Goal: Transaction & Acquisition: Purchase product/service

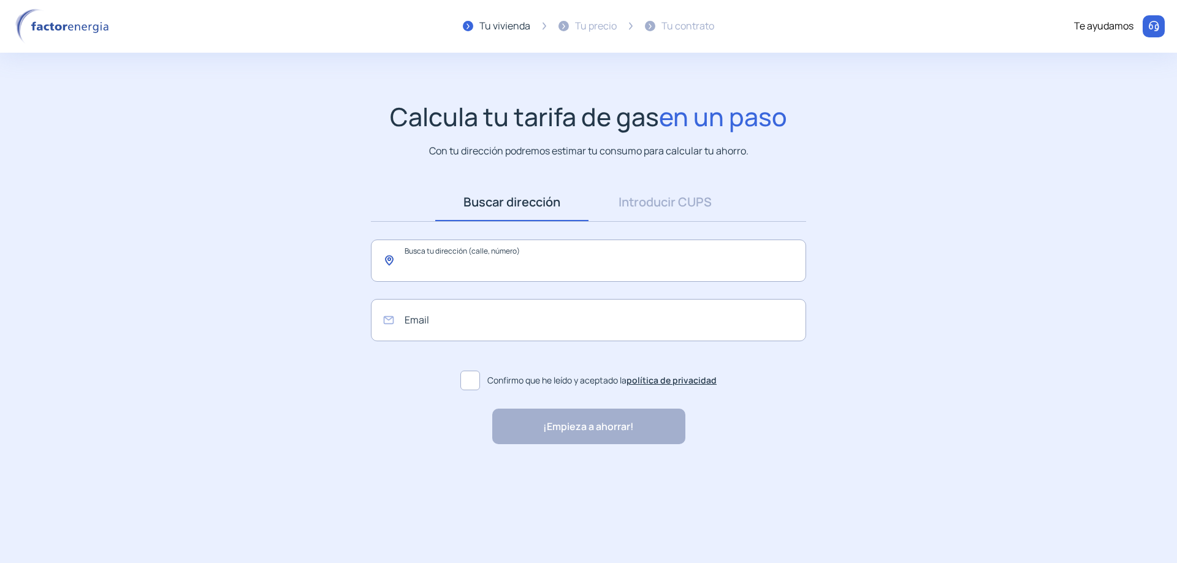
click at [562, 265] on input "text" at bounding box center [588, 261] width 435 height 42
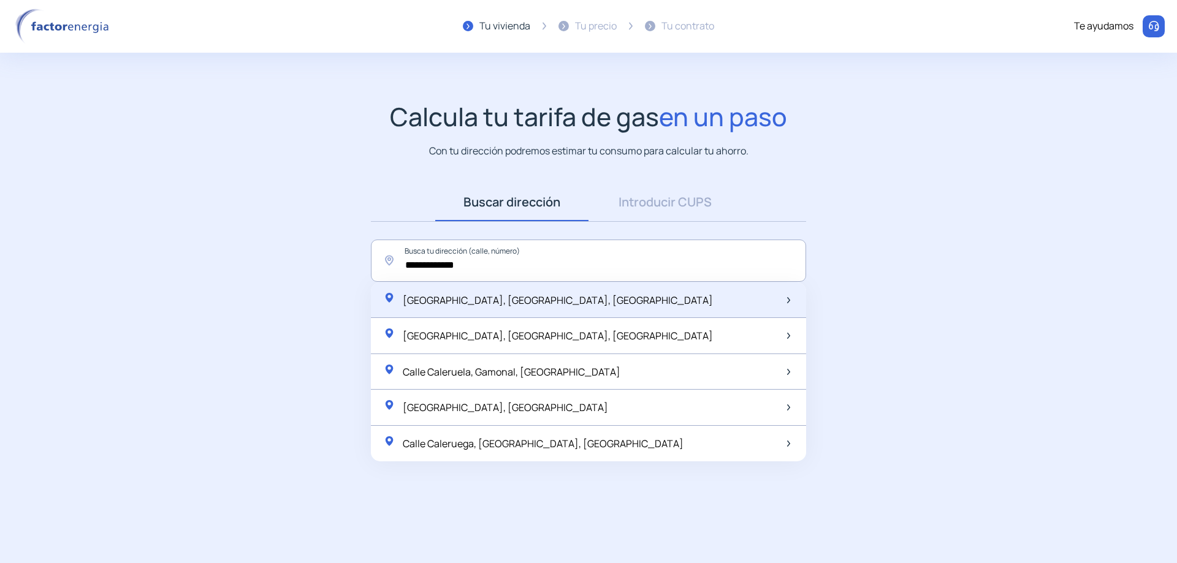
click at [651, 311] on div "[GEOGRAPHIC_DATA], [GEOGRAPHIC_DATA], [GEOGRAPHIC_DATA]" at bounding box center [588, 301] width 435 height 36
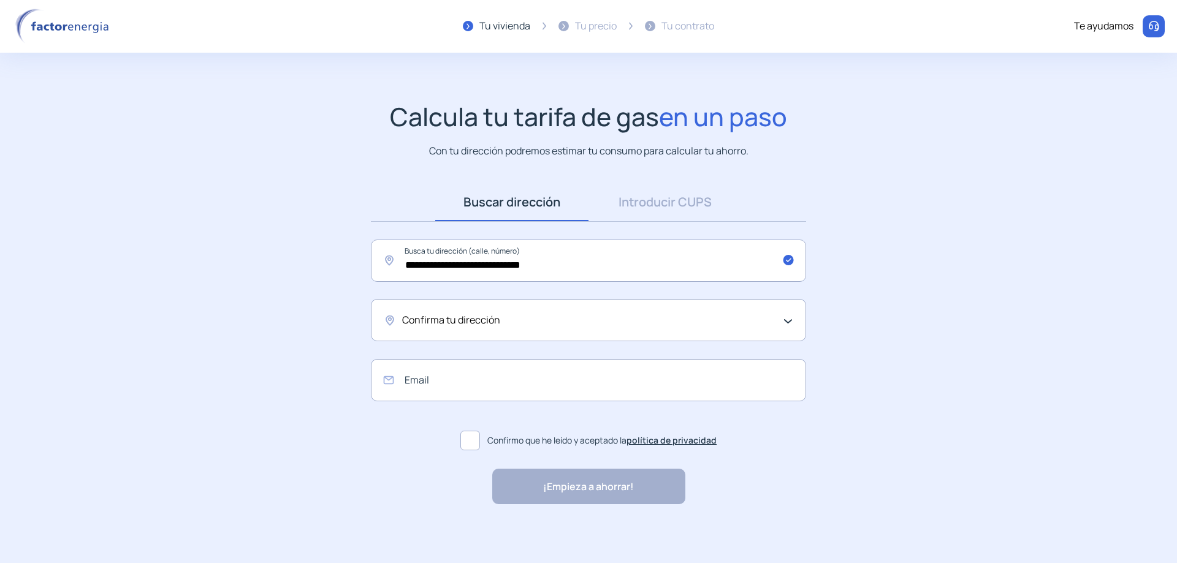
click at [505, 320] on div "Confirma tu dirección" at bounding box center [585, 321] width 367 height 16
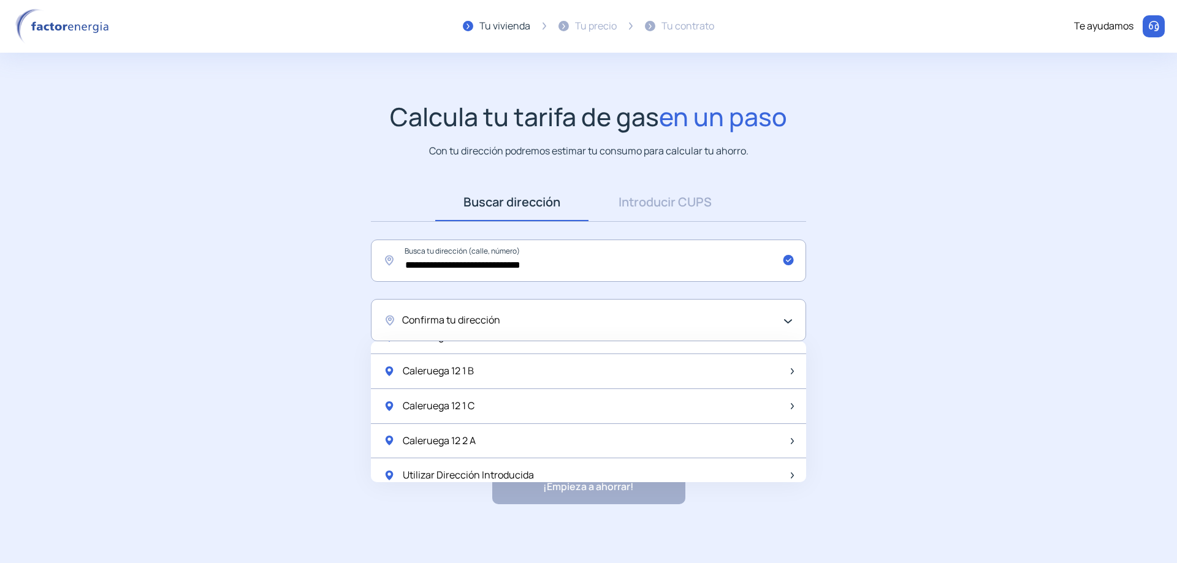
scroll to position [1628, 0]
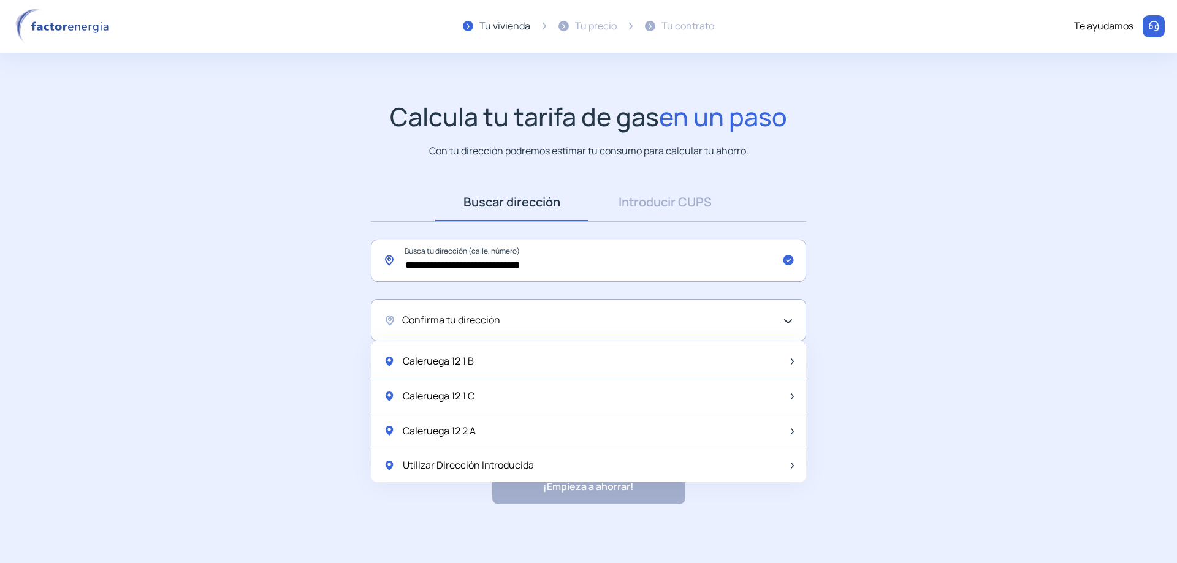
click at [476, 267] on input "**********" at bounding box center [588, 261] width 435 height 42
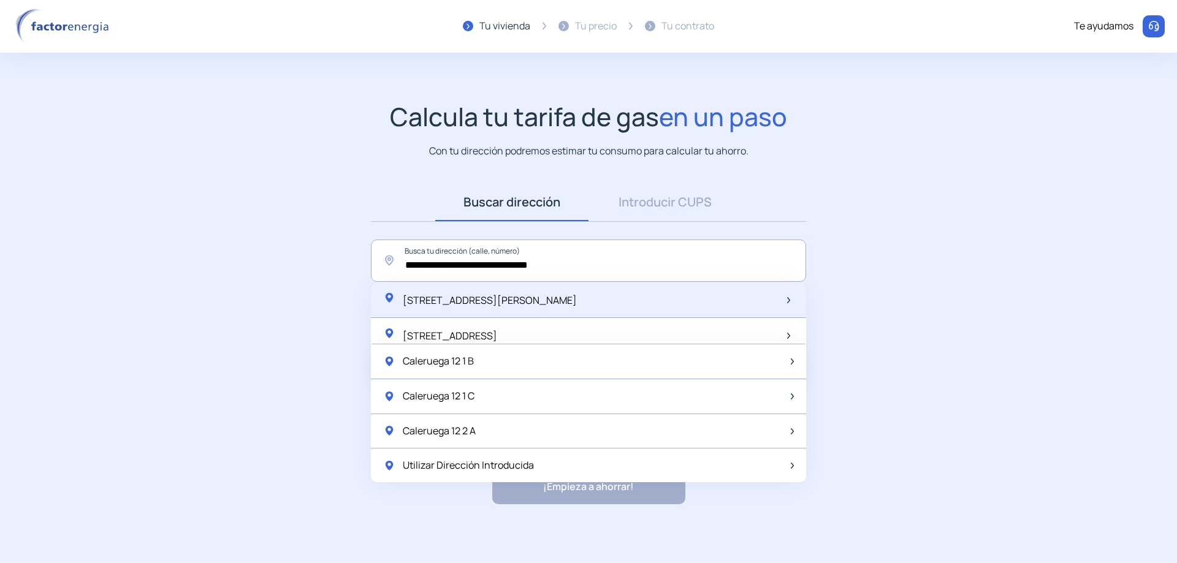
click at [540, 295] on span "[STREET_ADDRESS][PERSON_NAME]" at bounding box center [490, 300] width 174 height 13
type input "**********"
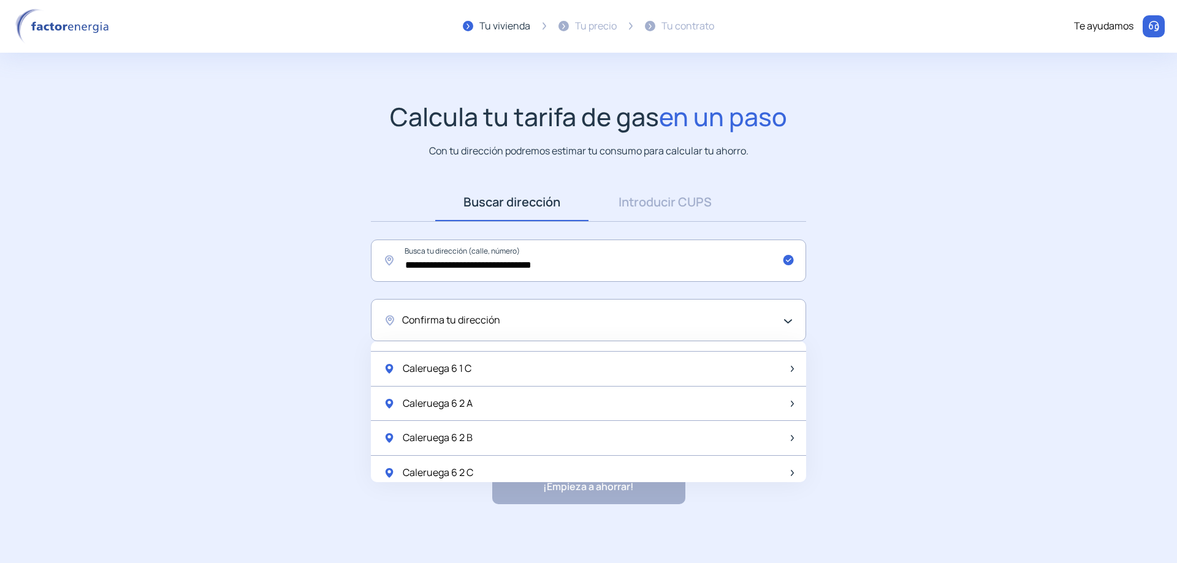
scroll to position [123, 0]
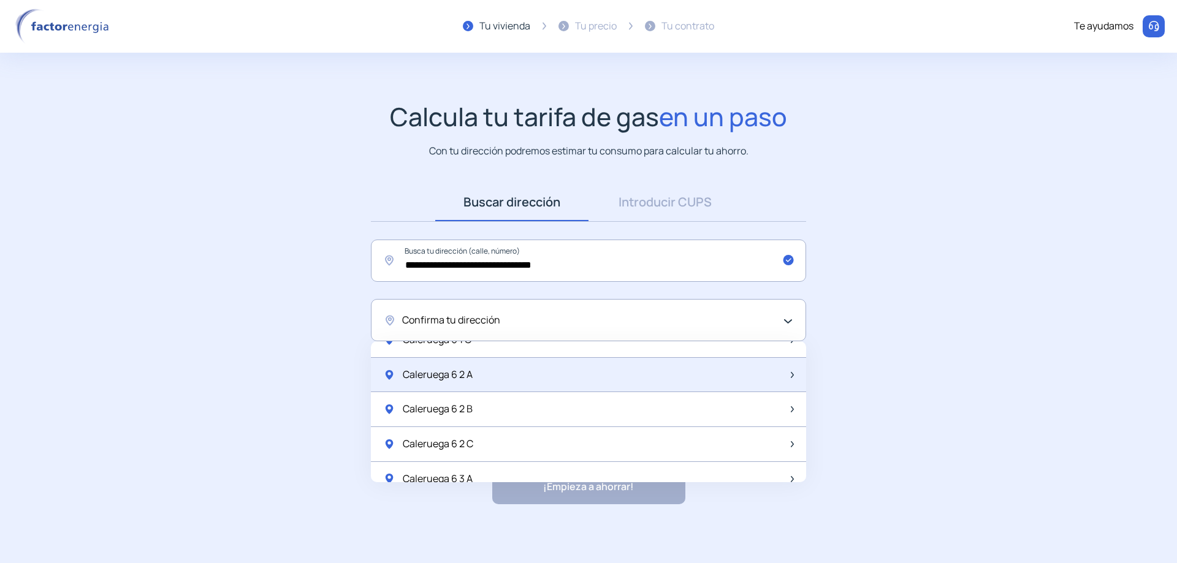
click at [517, 372] on div "Caleruega 6 2 A" at bounding box center [588, 375] width 435 height 35
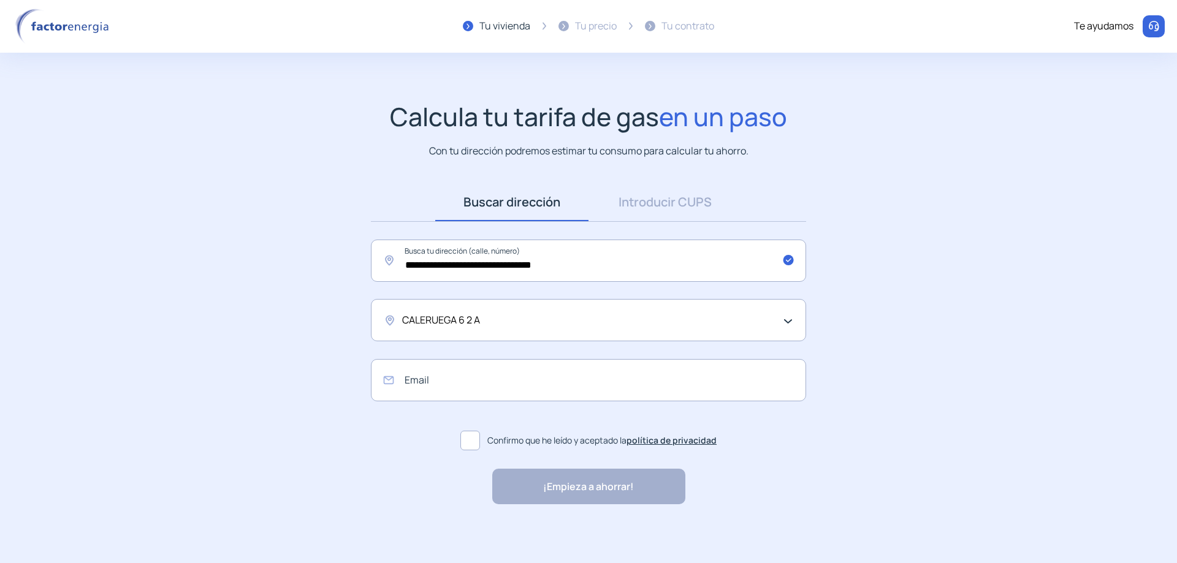
click at [478, 440] on span at bounding box center [470, 441] width 20 height 20
click at [599, 500] on div "¡Empieza a ahorrar! "Excelente servicio y atención al cliente" "Respeto por el …" at bounding box center [588, 487] width 193 height 36
click at [591, 392] on input "email" at bounding box center [588, 380] width 435 height 42
type input "**********"
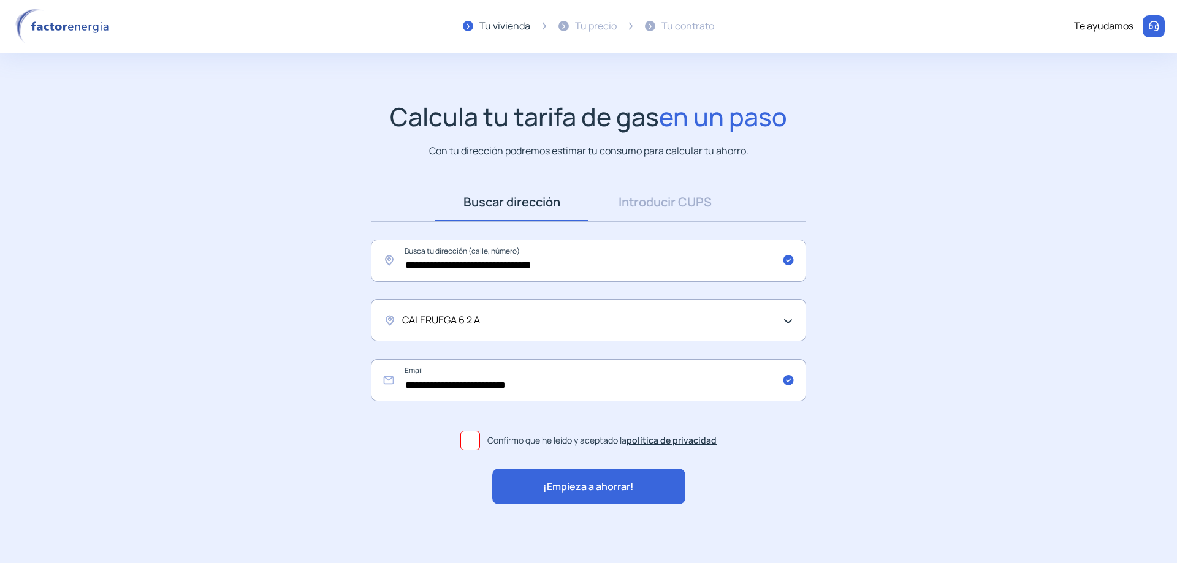
click at [608, 479] on span "¡Empieza a ahorrar!" at bounding box center [588, 487] width 91 height 16
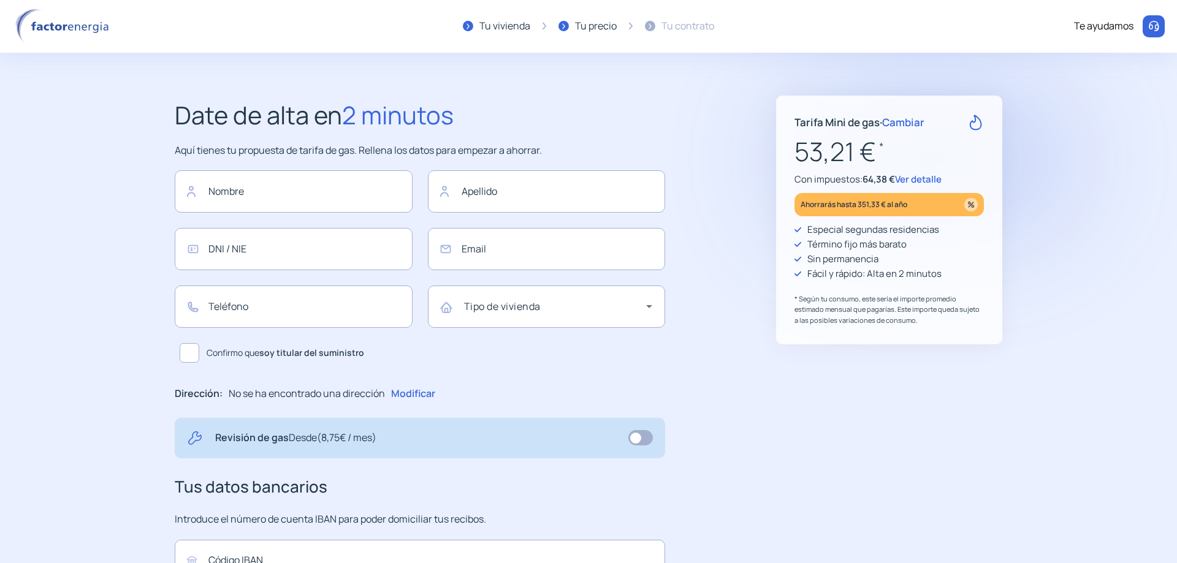
type input "**********"
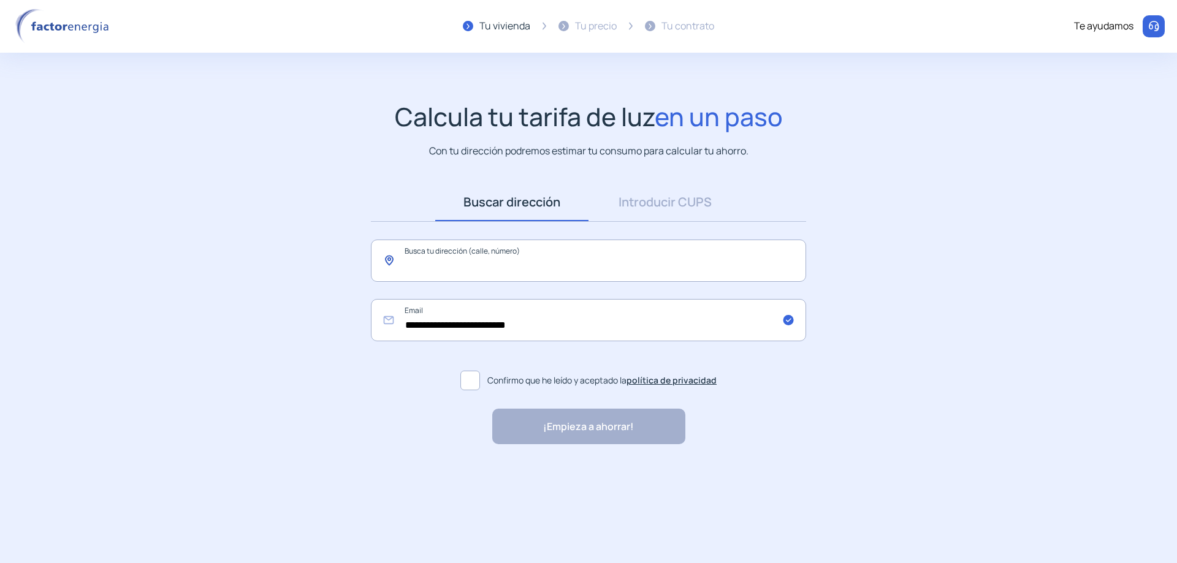
click at [455, 264] on input "text" at bounding box center [588, 261] width 435 height 42
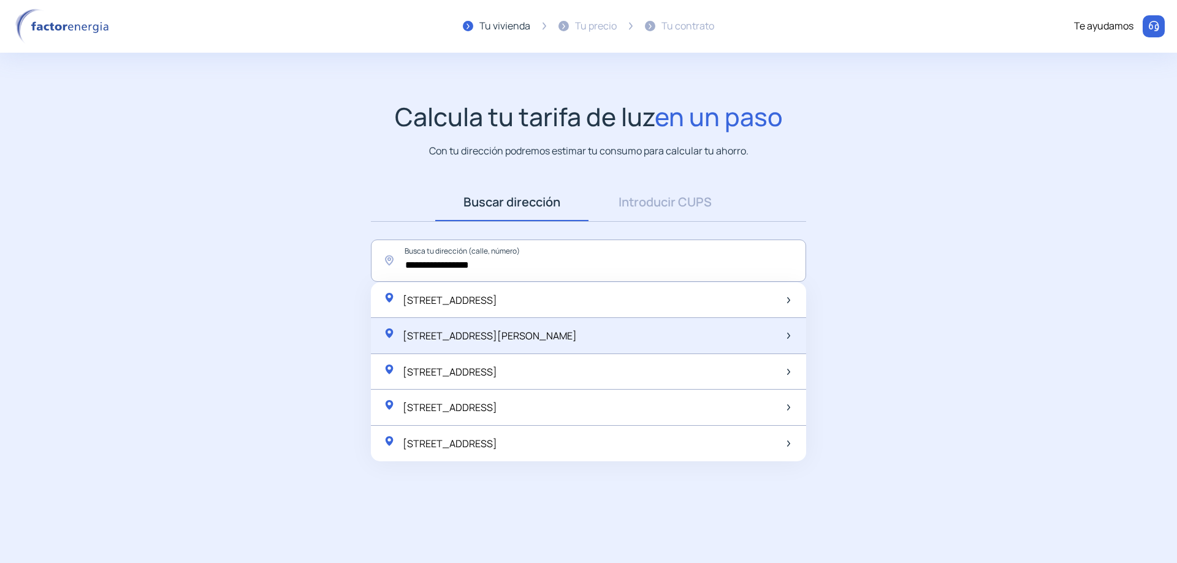
click at [511, 337] on span "[STREET_ADDRESS][PERSON_NAME]" at bounding box center [490, 335] width 174 height 13
type input "**********"
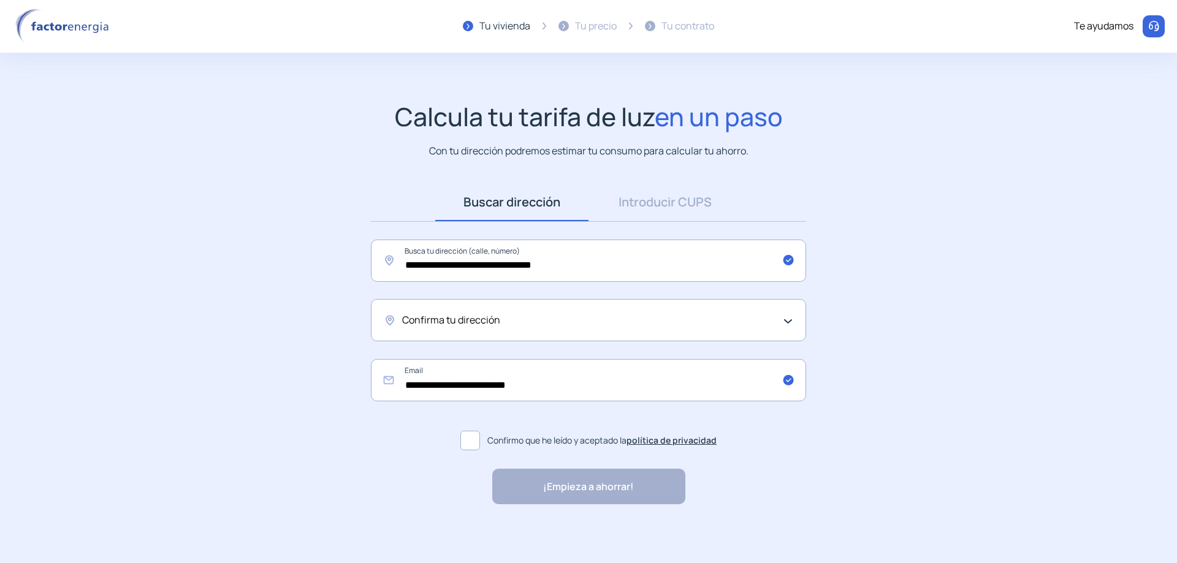
click at [517, 327] on div "Confirma tu dirección" at bounding box center [585, 321] width 367 height 16
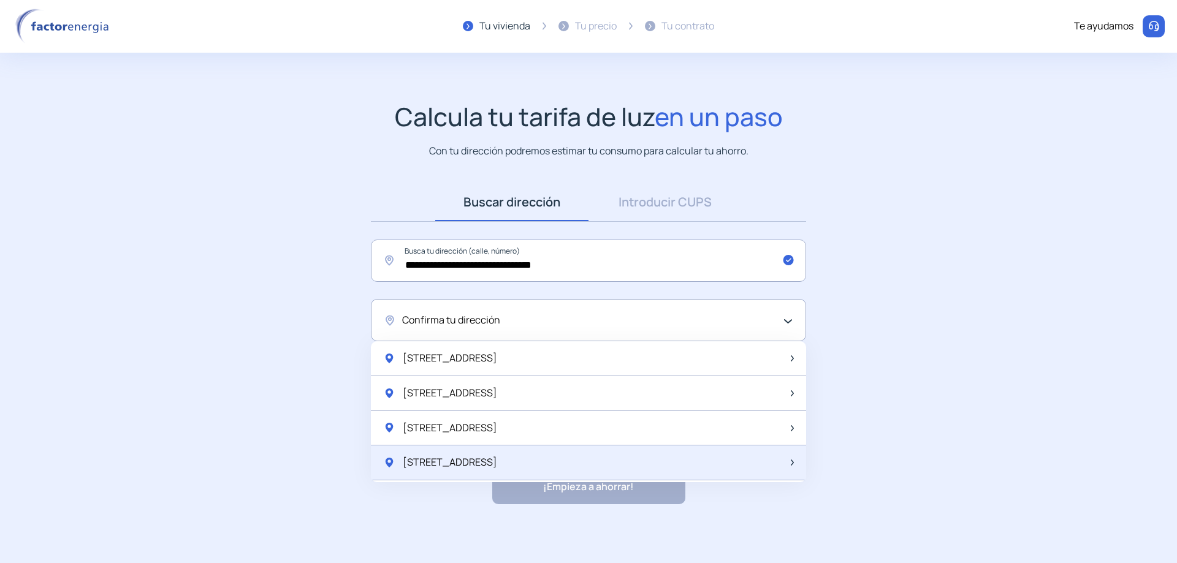
click at [541, 462] on div "C/ Caleruega, 6, 2º A" at bounding box center [588, 463] width 435 height 35
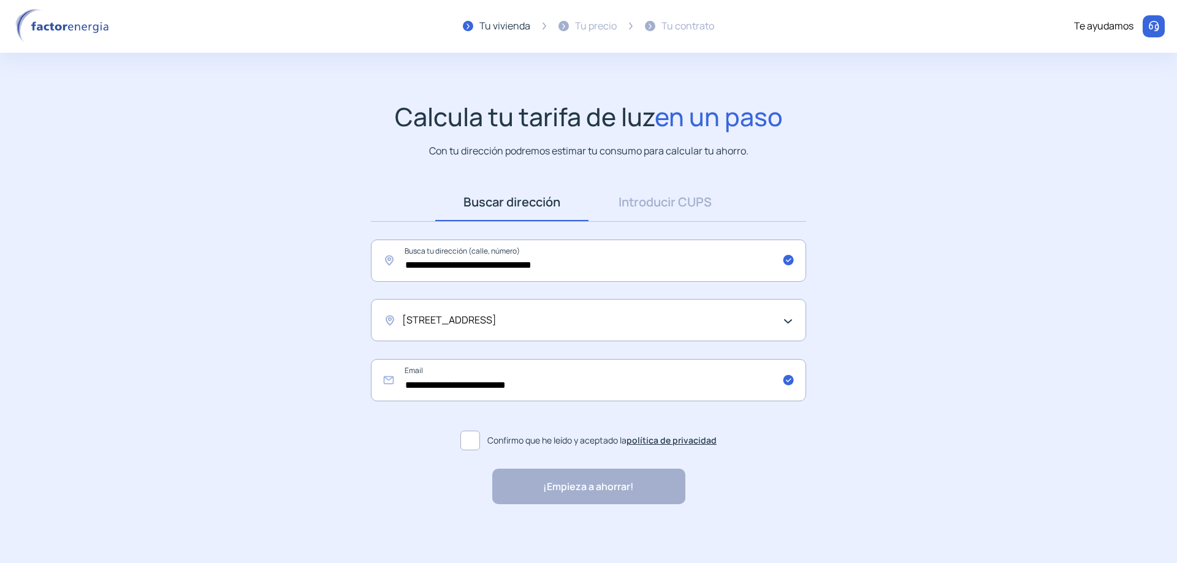
click at [475, 441] on span at bounding box center [470, 441] width 20 height 20
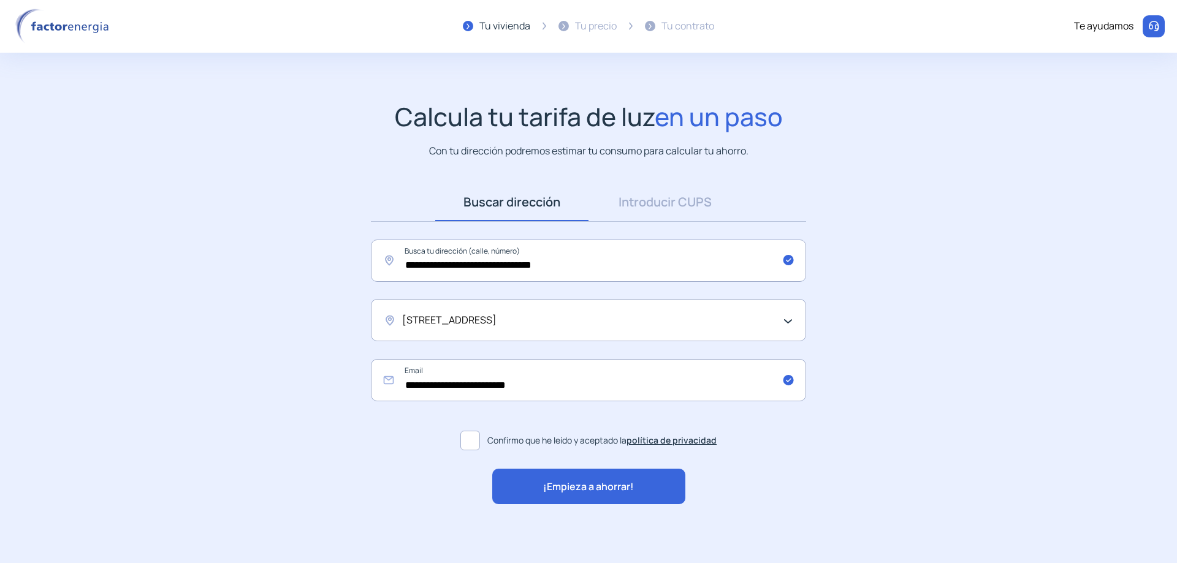
click at [587, 497] on div "¡Empieza a ahorrar!" at bounding box center [588, 487] width 193 height 36
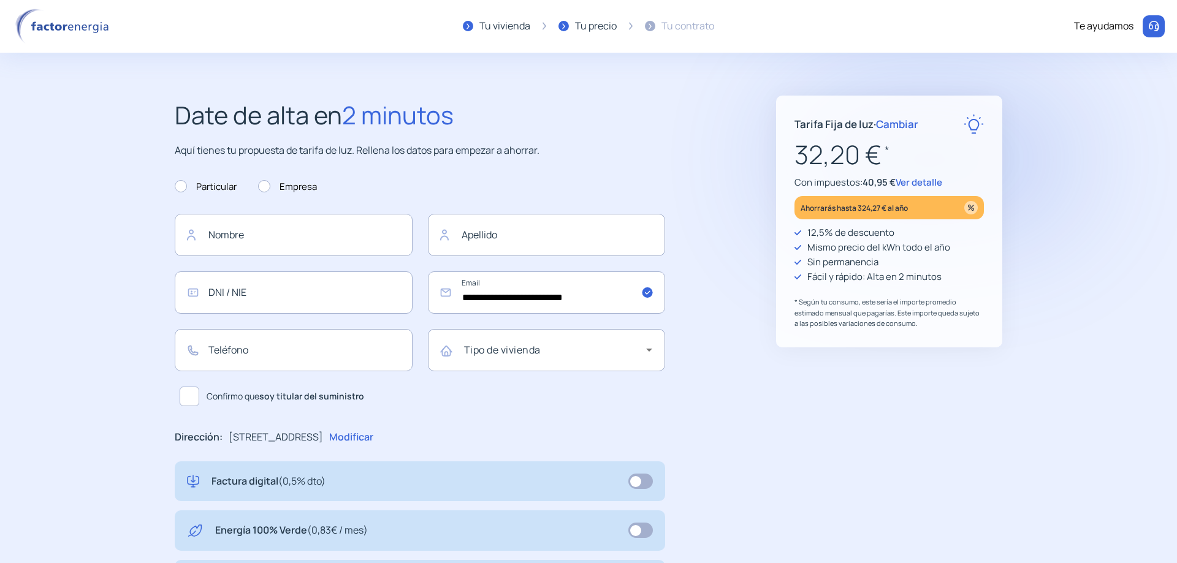
click at [933, 177] on span "Ver detalle" at bounding box center [919, 182] width 47 height 13
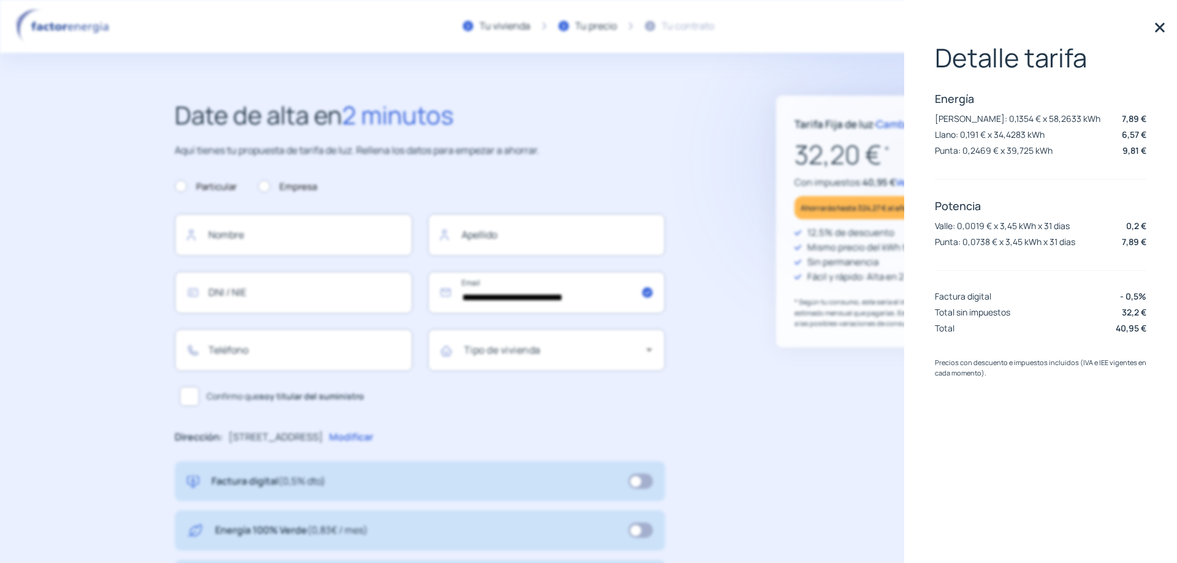
click at [1155, 24] on img at bounding box center [1160, 27] width 18 height 18
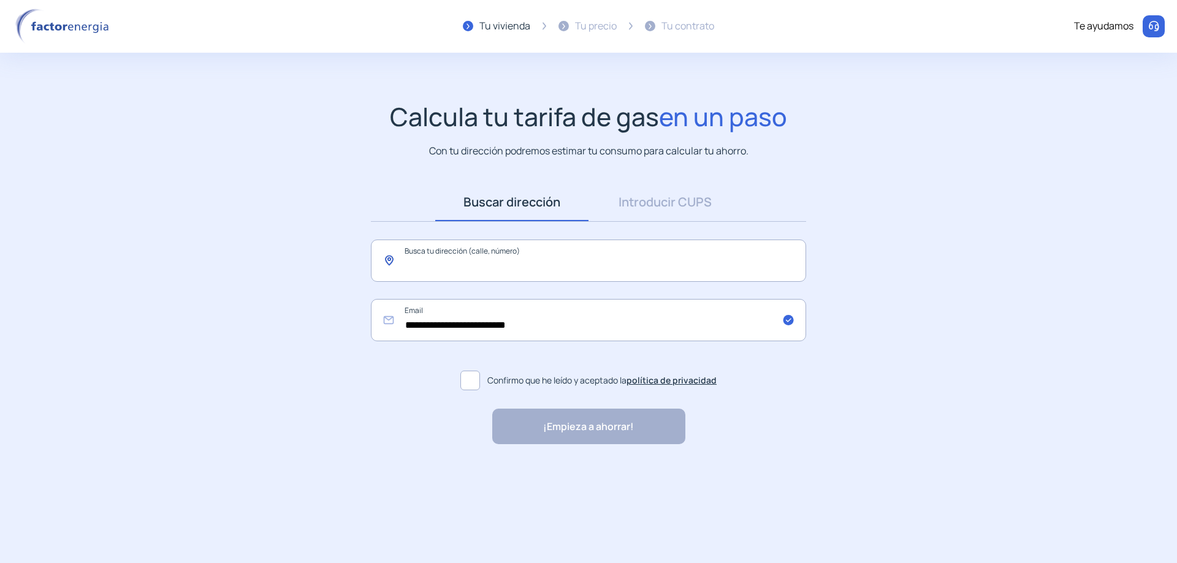
click at [492, 265] on input "text" at bounding box center [588, 261] width 435 height 42
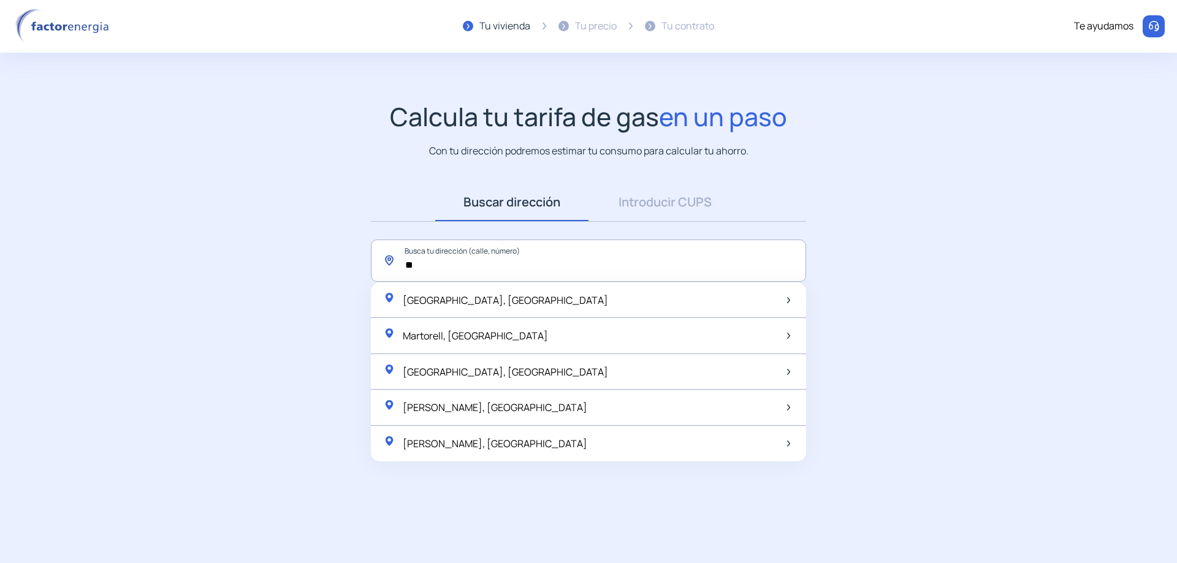
type input "*"
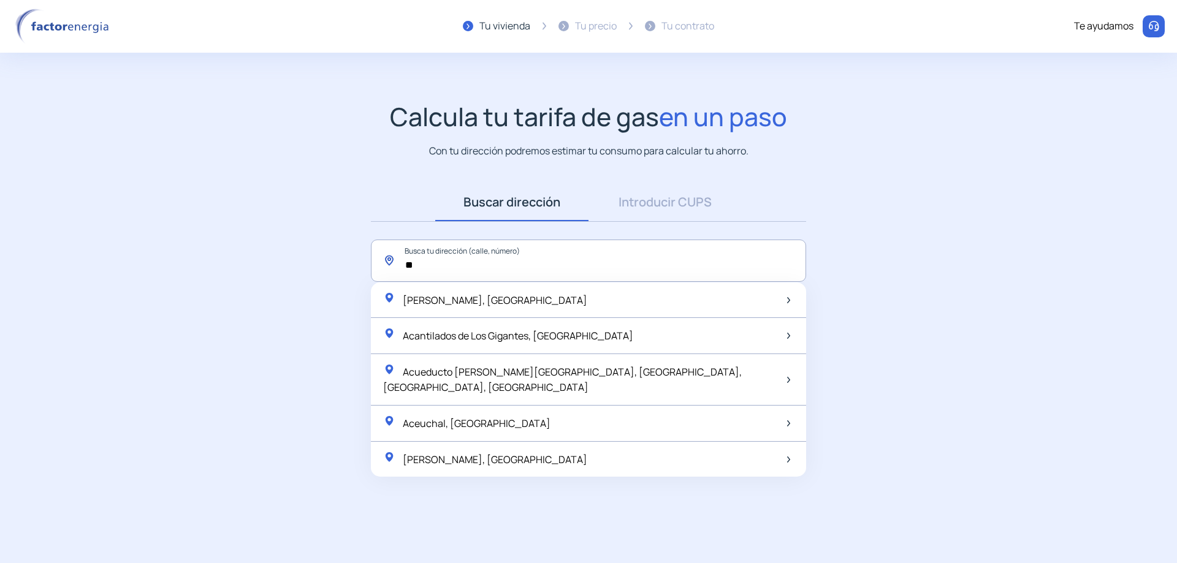
type input "*"
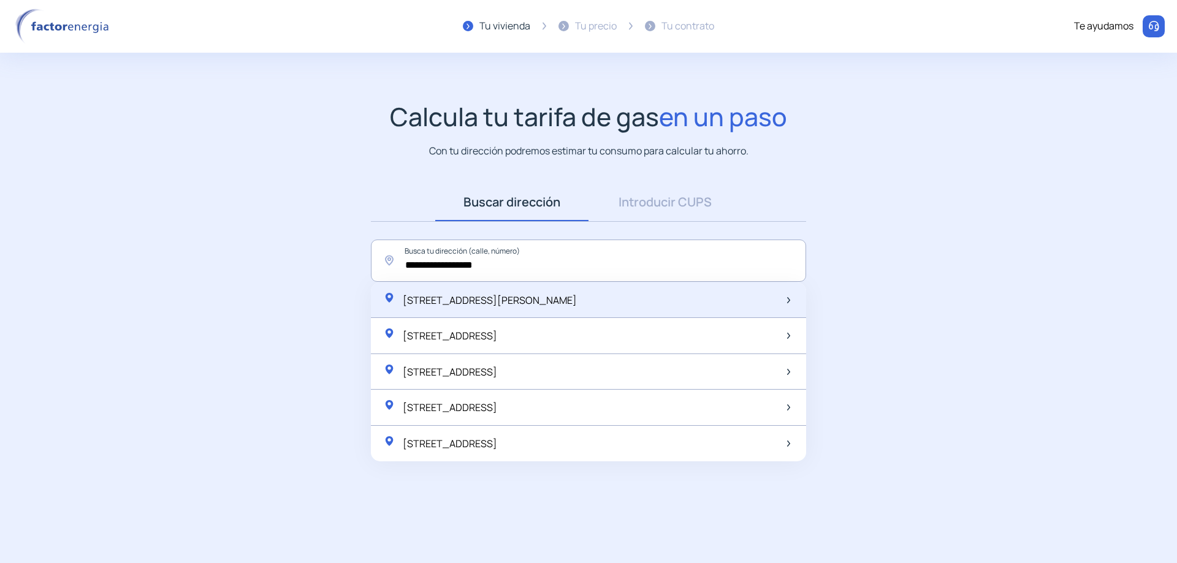
click at [523, 300] on span "[STREET_ADDRESS][PERSON_NAME]" at bounding box center [490, 300] width 174 height 13
type input "**********"
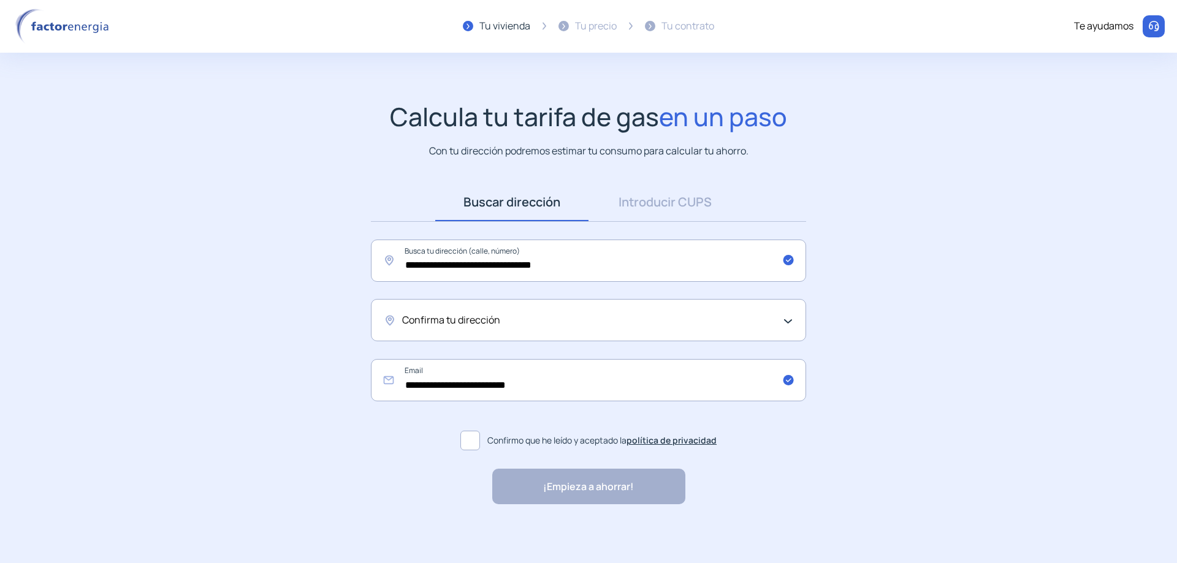
click at [530, 312] on div "Confirma tu dirección" at bounding box center [588, 320] width 435 height 42
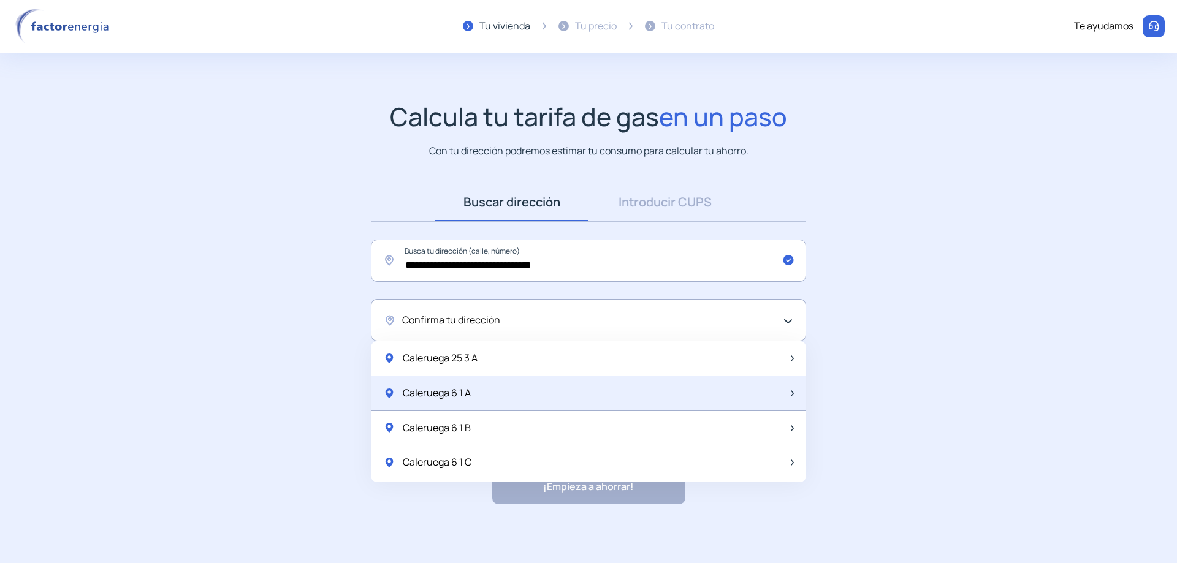
scroll to position [61, 0]
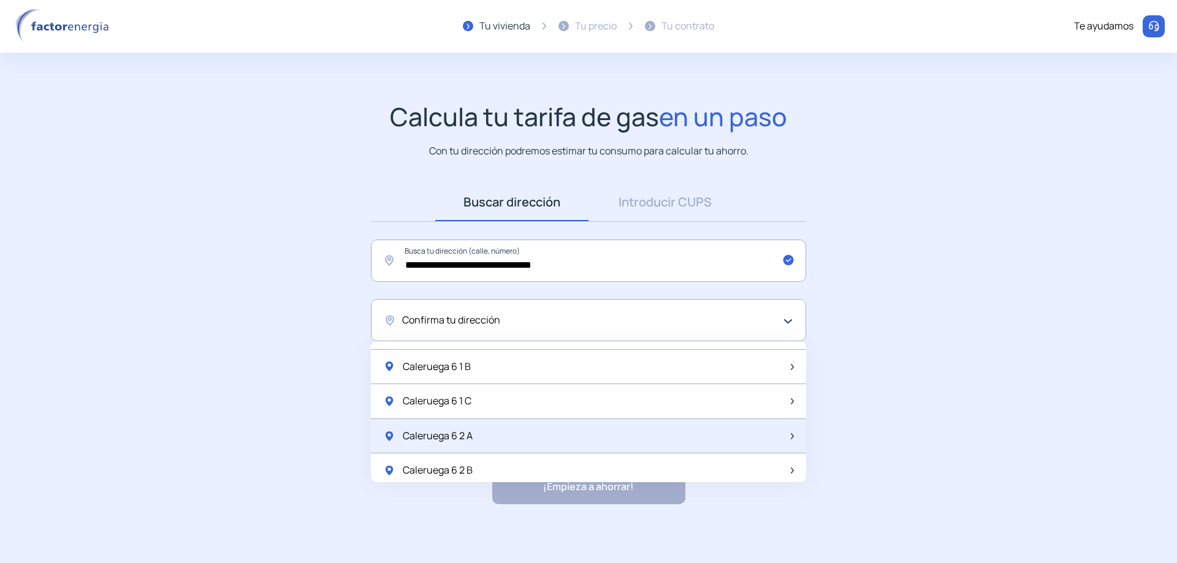
click at [538, 434] on div "Caleruega 6 2 A" at bounding box center [588, 436] width 435 height 35
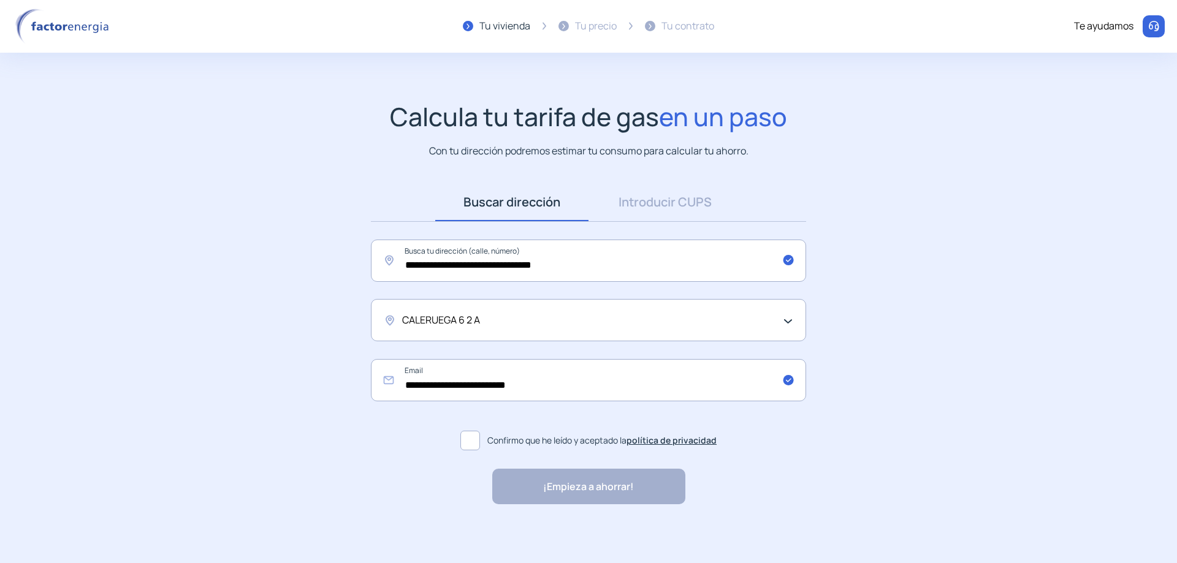
click at [475, 444] on span at bounding box center [470, 441] width 20 height 20
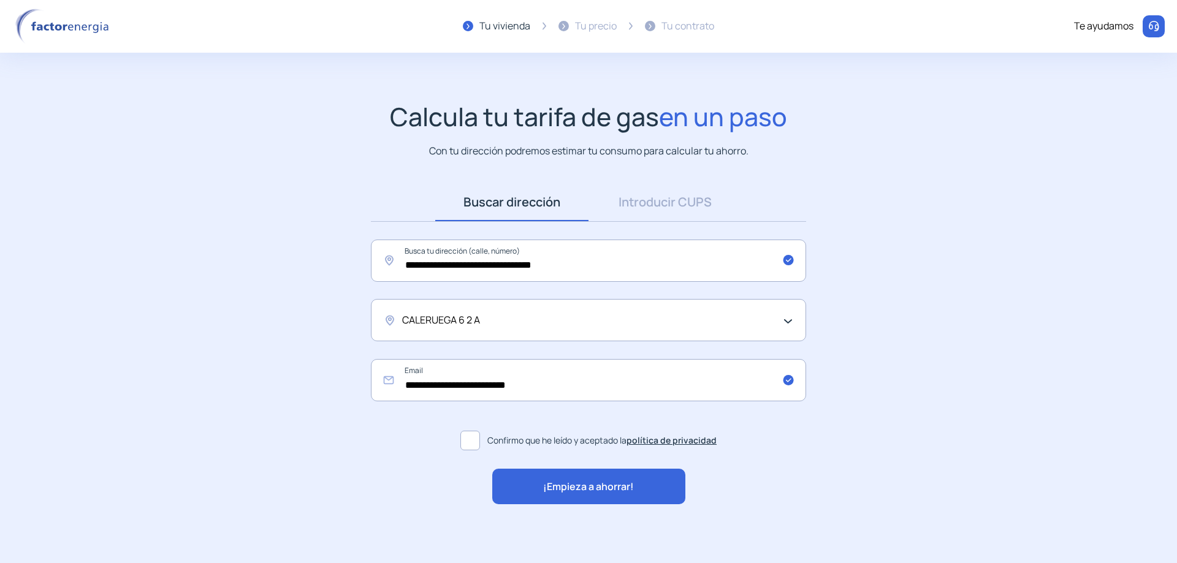
click at [601, 500] on div "¡Empieza a ahorrar!" at bounding box center [588, 487] width 193 height 36
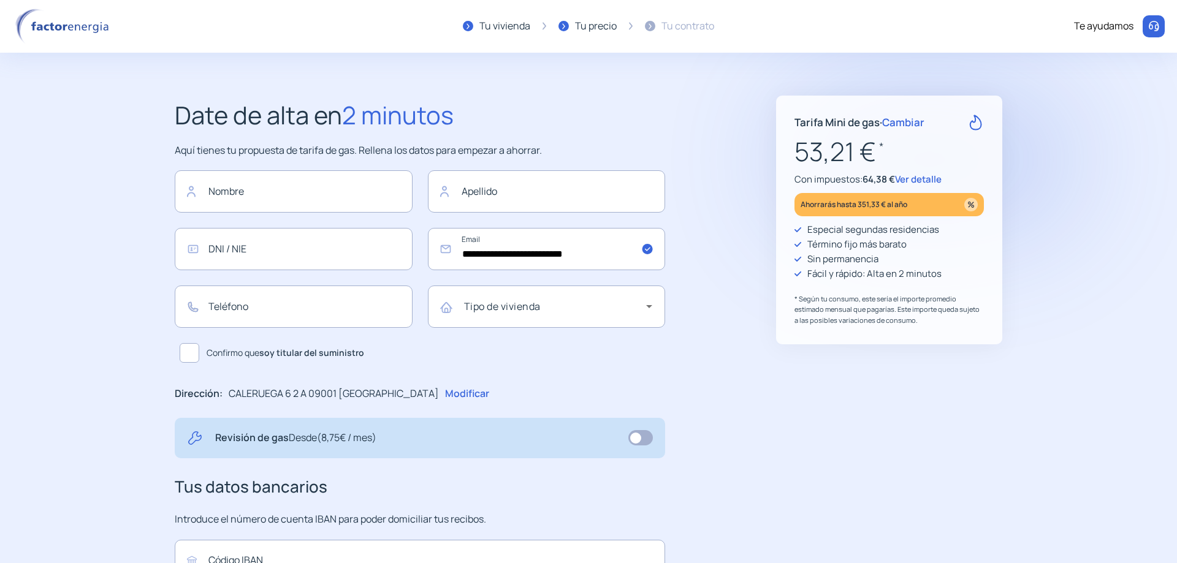
click at [922, 180] on span "Ver detalle" at bounding box center [918, 179] width 47 height 13
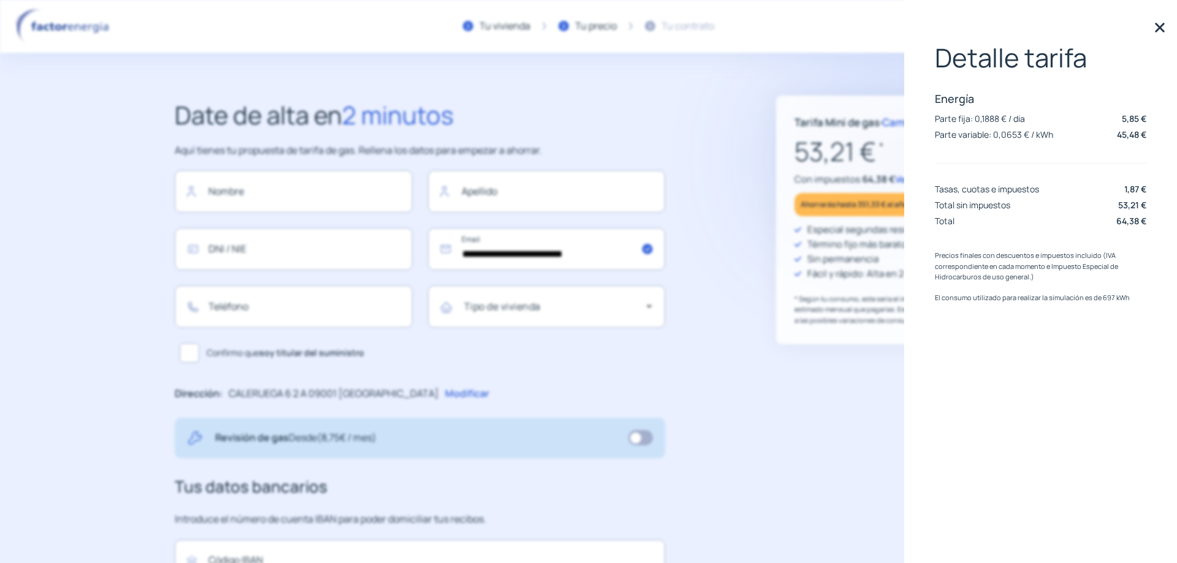
click at [1164, 29] on img at bounding box center [1160, 27] width 18 height 18
